Goal: Navigation & Orientation: Find specific page/section

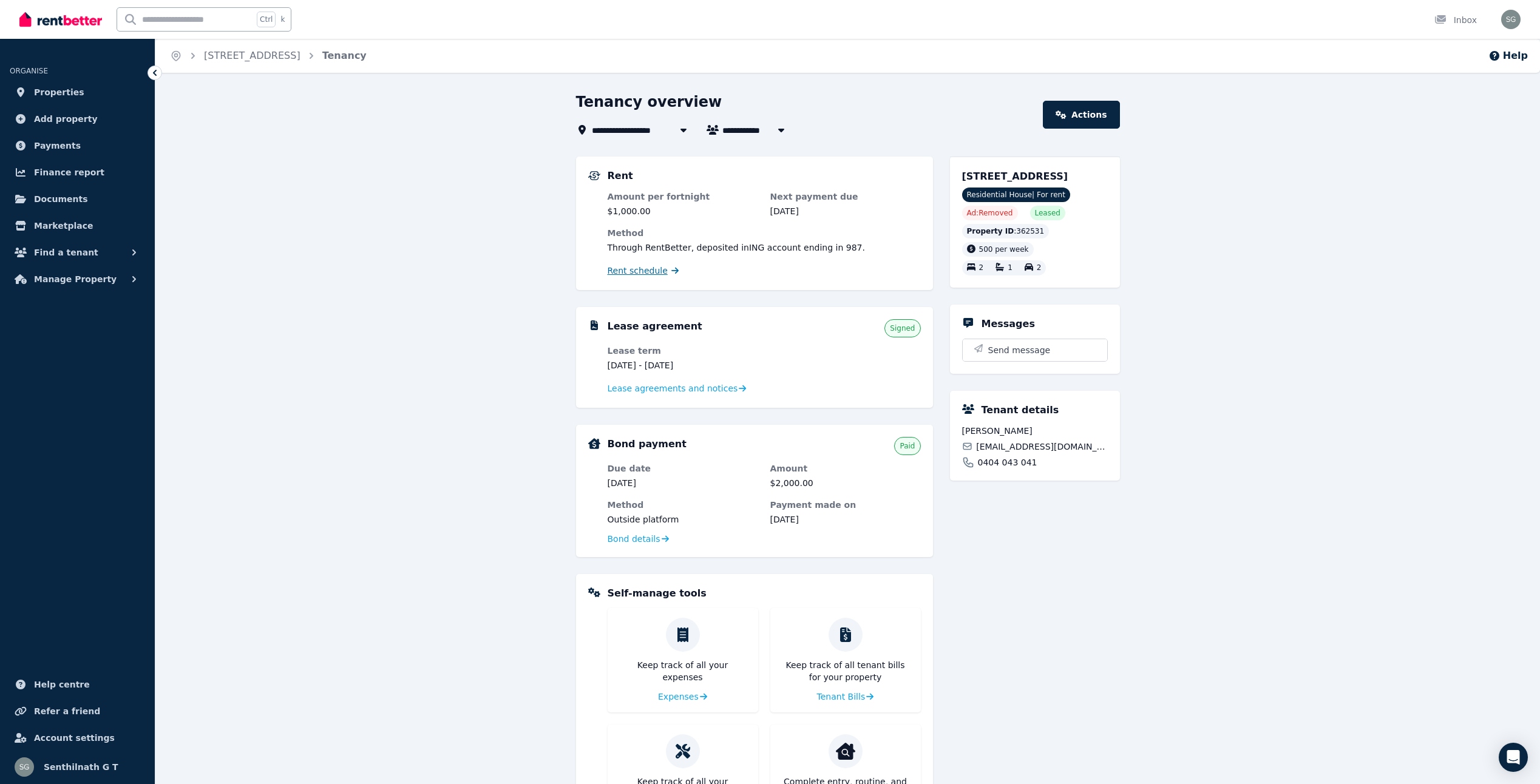
click at [642, 273] on span "Rent schedule" at bounding box center [638, 271] width 60 height 12
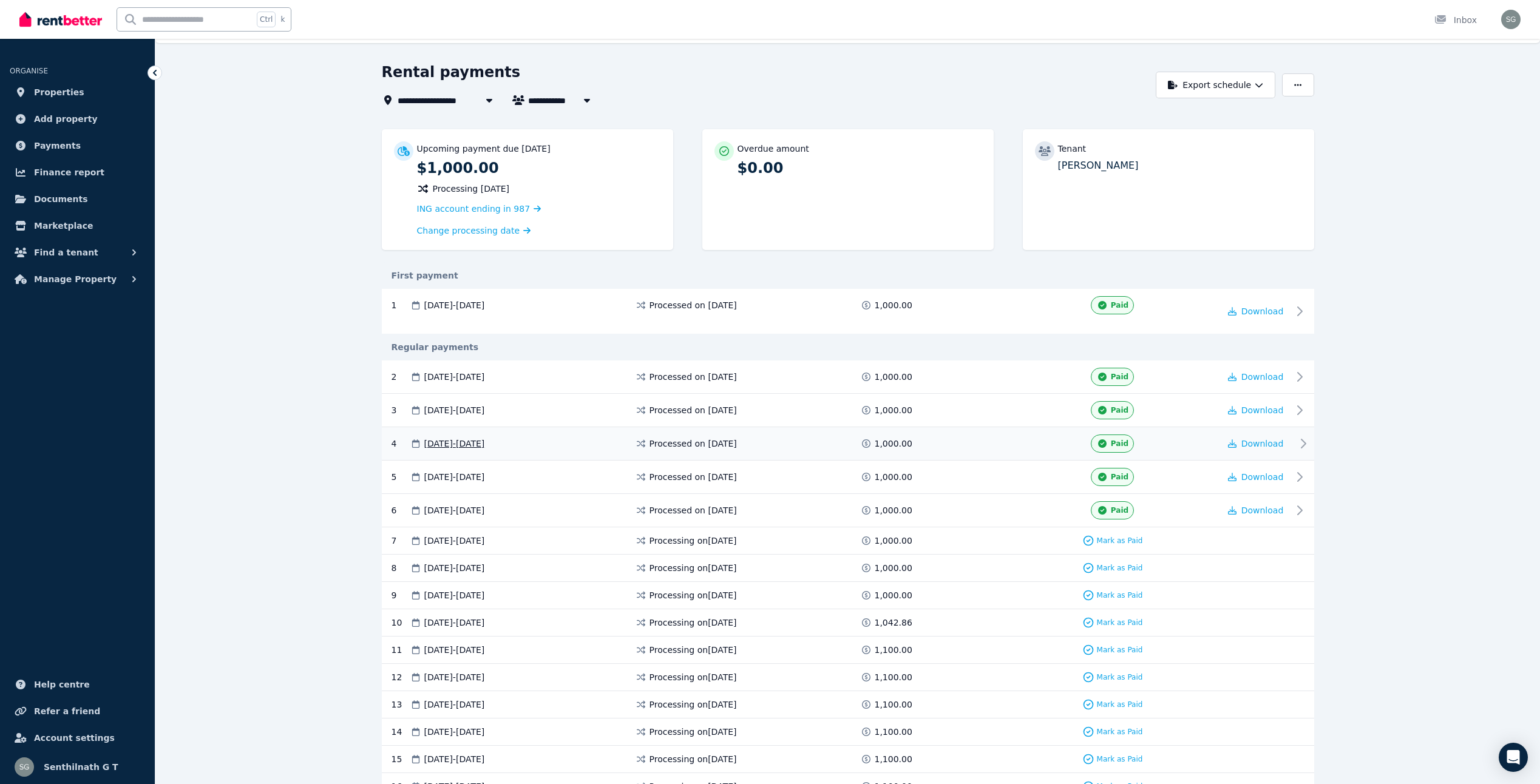
scroll to position [25, 0]
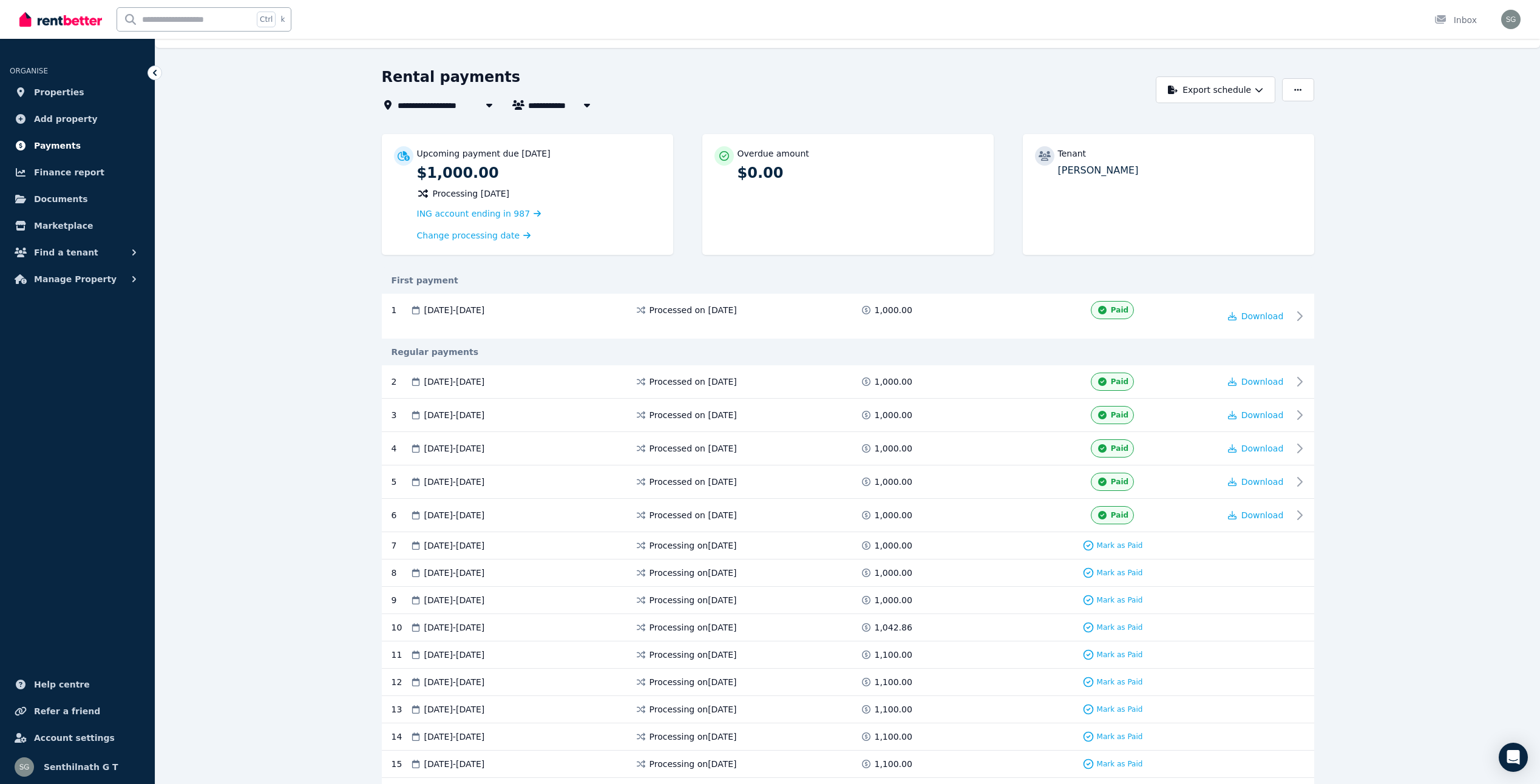
click at [80, 142] on link "Payments" at bounding box center [77, 146] width 135 height 25
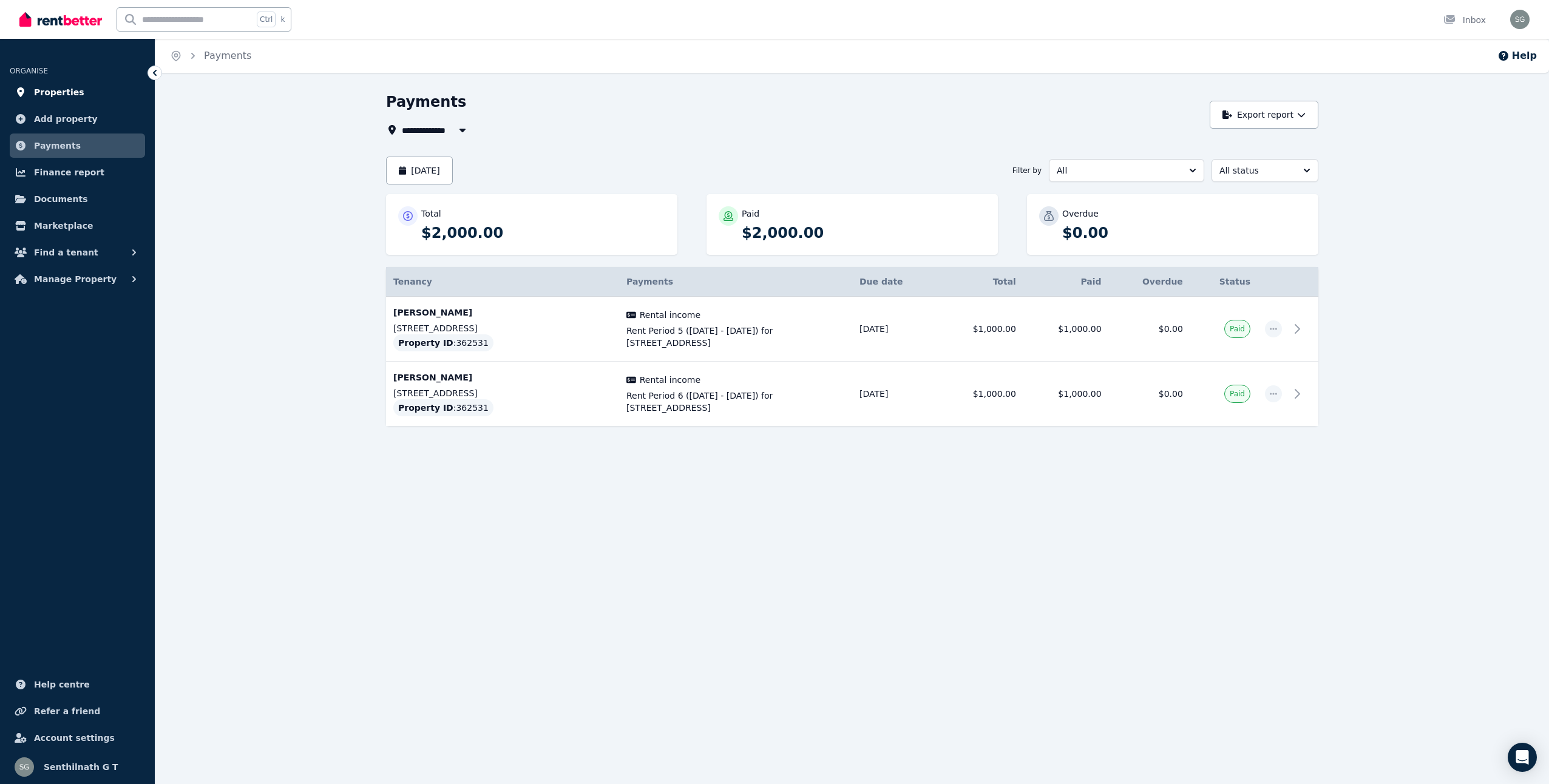
click at [92, 96] on link "Properties" at bounding box center [77, 92] width 135 height 25
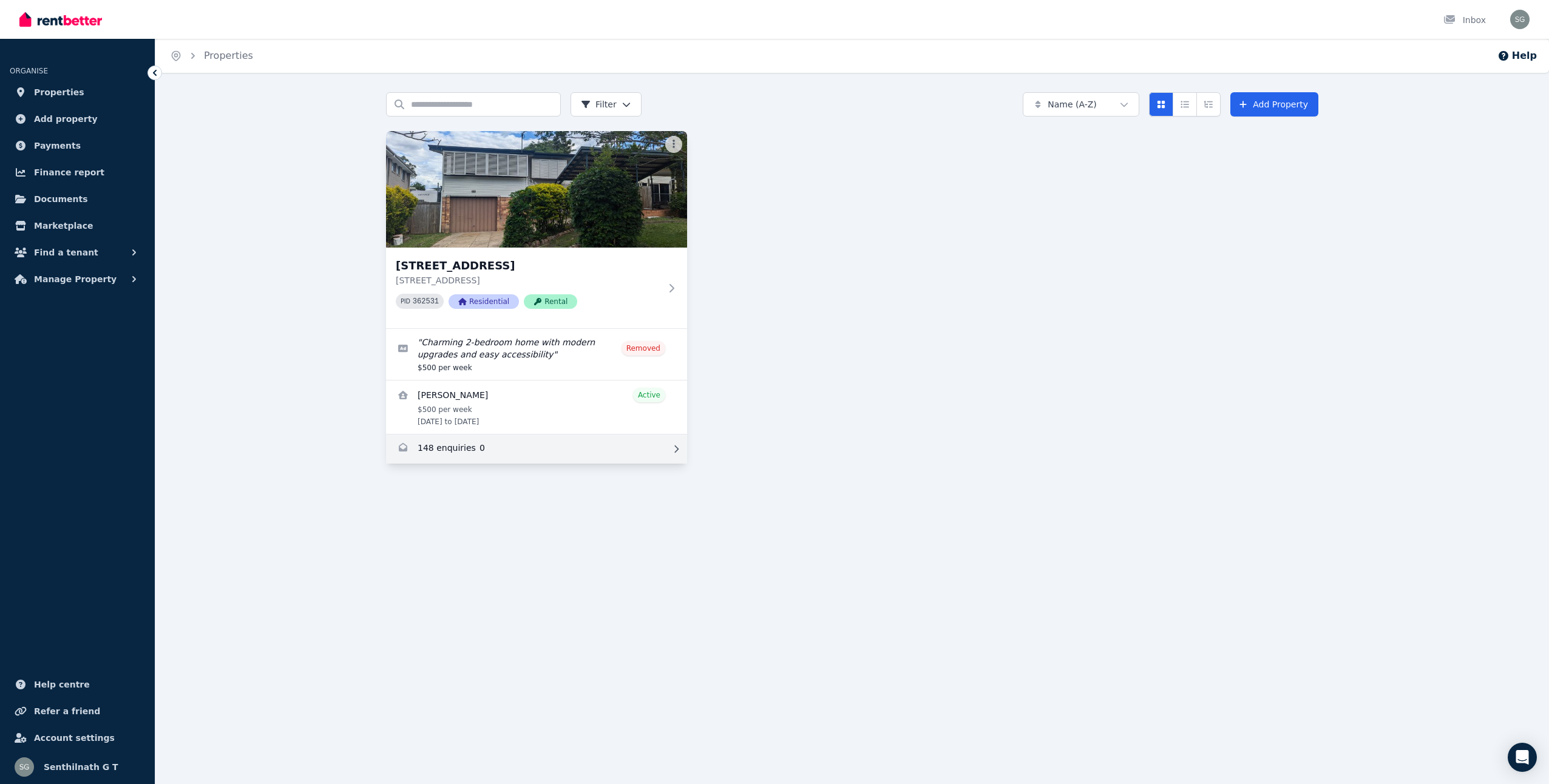
click at [456, 451] on link "Enquiries for 35 Norm St, Kenmore" at bounding box center [536, 449] width 301 height 29
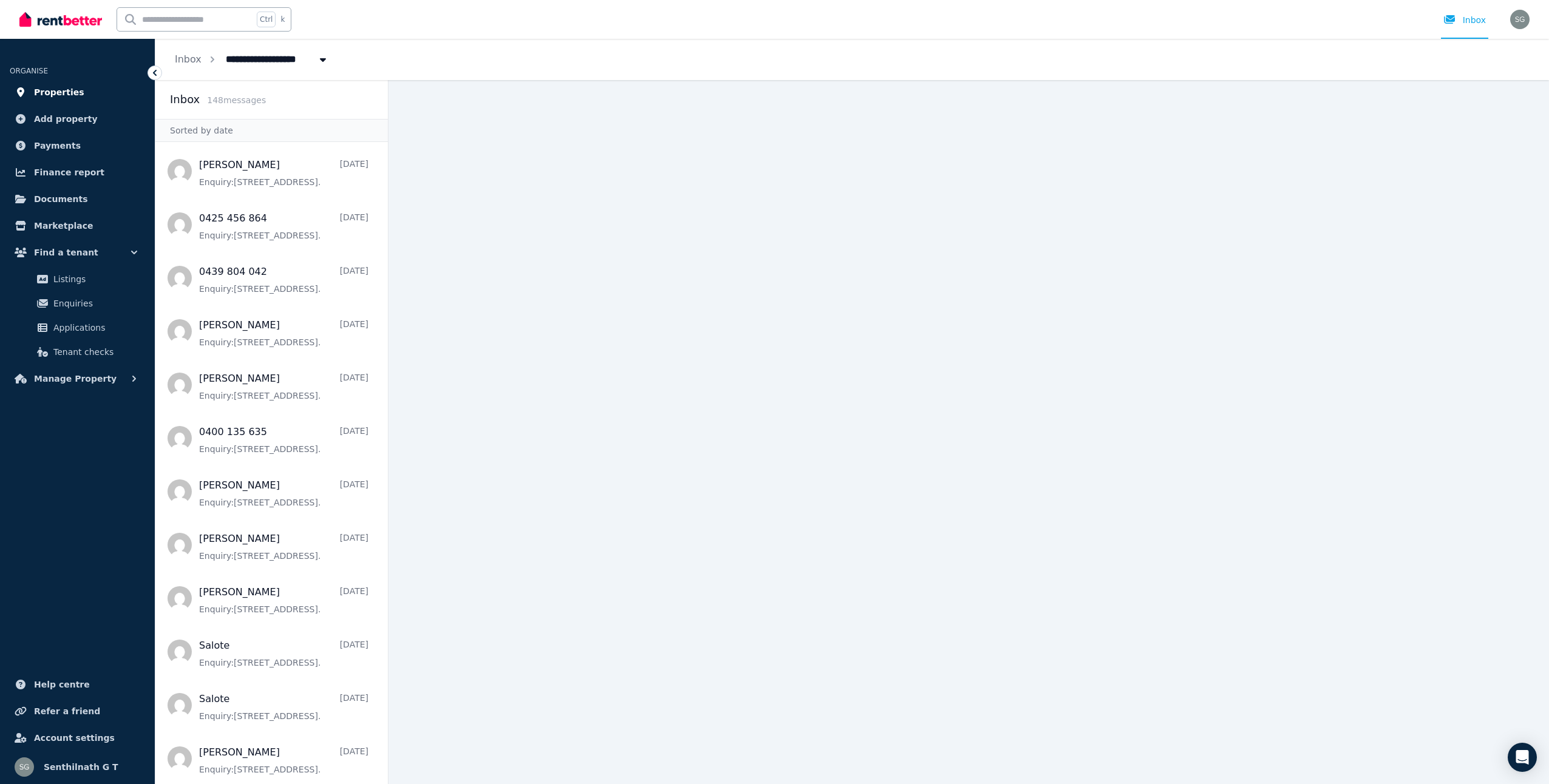
click at [47, 82] on link "Properties" at bounding box center [77, 92] width 135 height 25
